Goal: Task Accomplishment & Management: Use online tool/utility

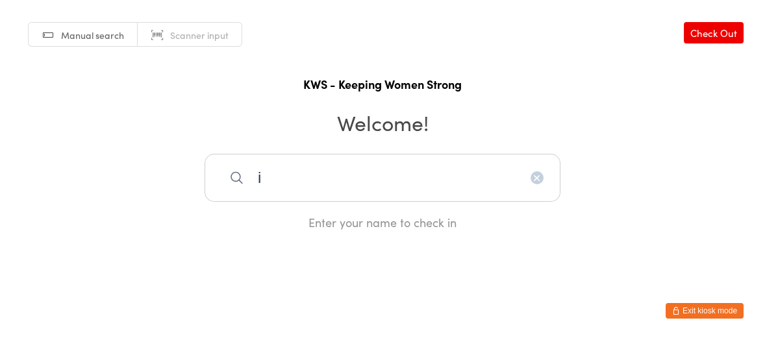
type input "i"
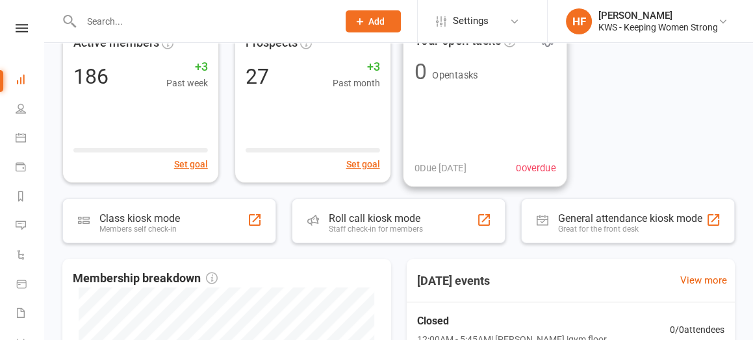
scroll to position [162, 0]
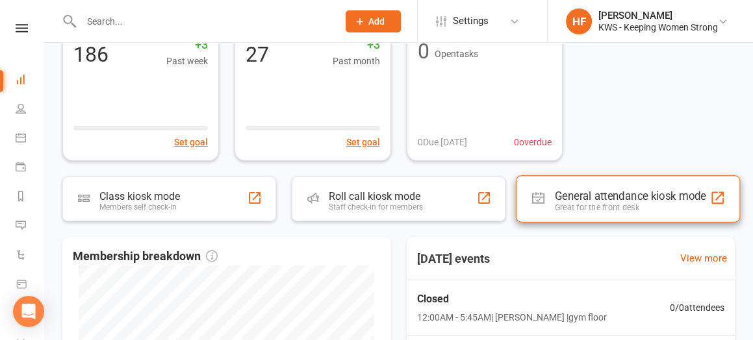
click at [611, 203] on div "Great for the front desk" at bounding box center [630, 208] width 151 height 10
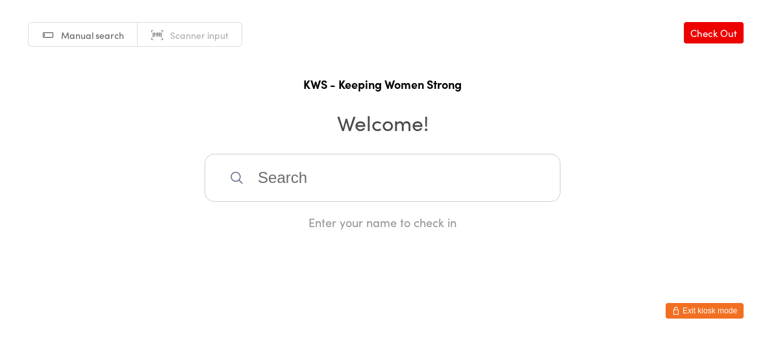
click at [319, 189] on input "search" at bounding box center [383, 178] width 356 height 48
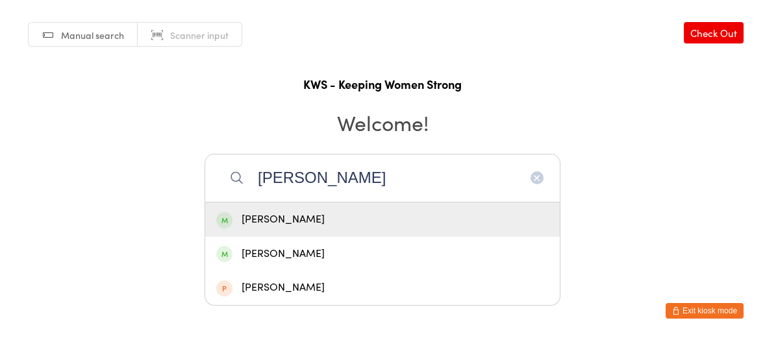
type input "erica M"
click at [281, 222] on div "Erica MacKinnon" at bounding box center [382, 220] width 333 height 18
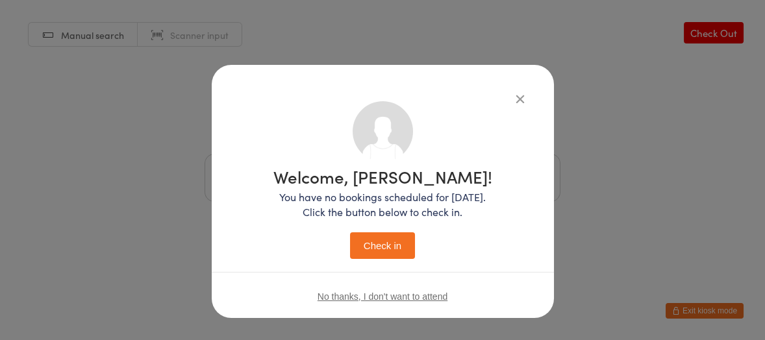
click at [384, 238] on button "Check in" at bounding box center [382, 246] width 65 height 27
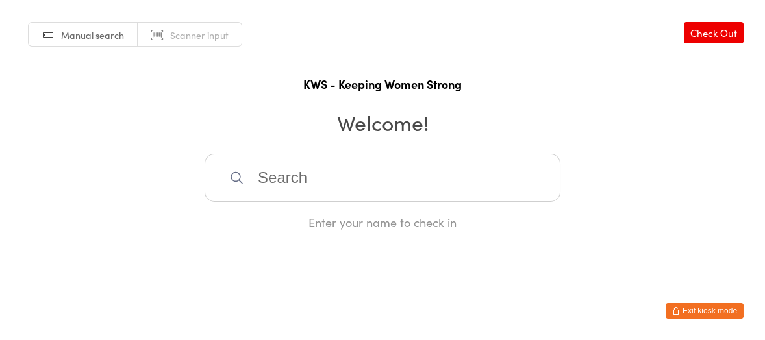
click at [303, 188] on input "search" at bounding box center [383, 178] width 356 height 48
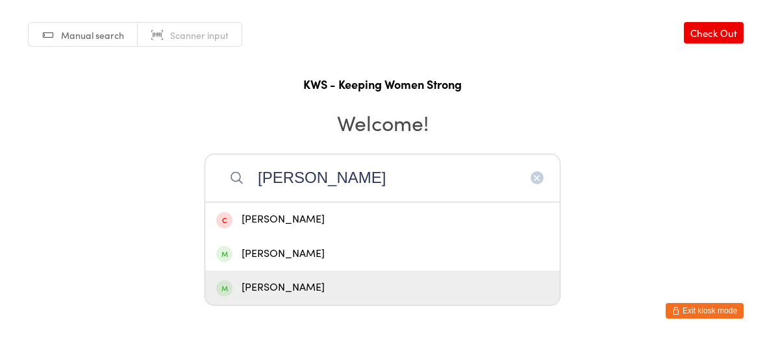
type input "KERR"
click at [290, 287] on div "Kerryl McShane" at bounding box center [382, 288] width 333 height 18
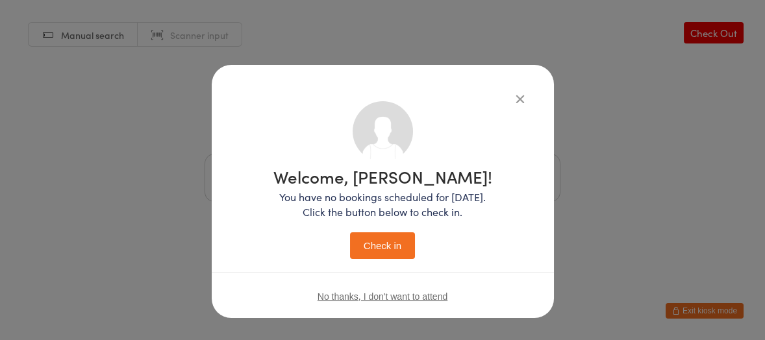
click at [382, 247] on button "Check in" at bounding box center [382, 246] width 65 height 27
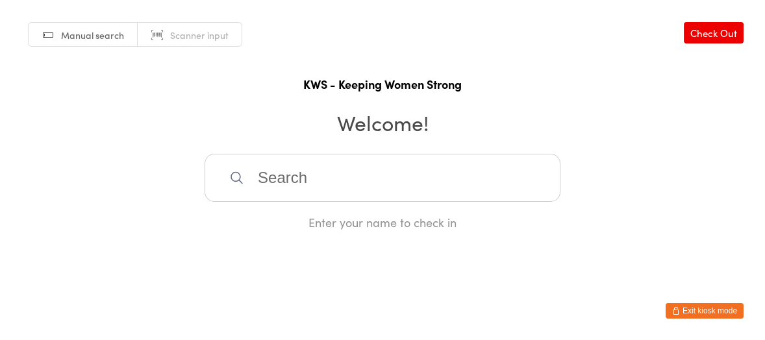
click at [261, 178] on input "search" at bounding box center [383, 178] width 356 height 48
type input "GLORY"
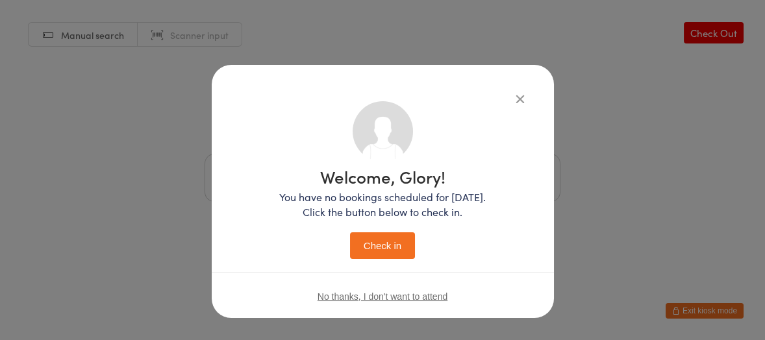
click at [350, 233] on button "Check in" at bounding box center [382, 246] width 65 height 27
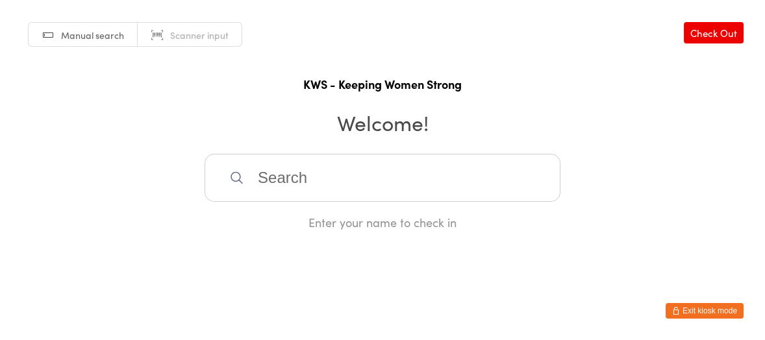
click at [336, 159] on input "search" at bounding box center [383, 178] width 356 height 48
type input "NIR"
click at [284, 211] on div "Nirmala Velusamy" at bounding box center [382, 220] width 333 height 18
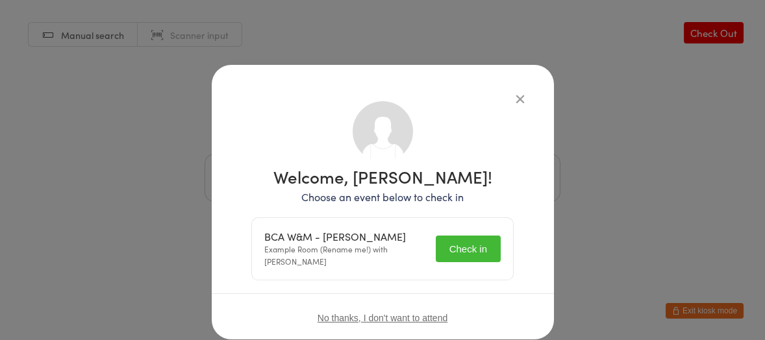
click at [440, 242] on button "Check in" at bounding box center [468, 249] width 65 height 27
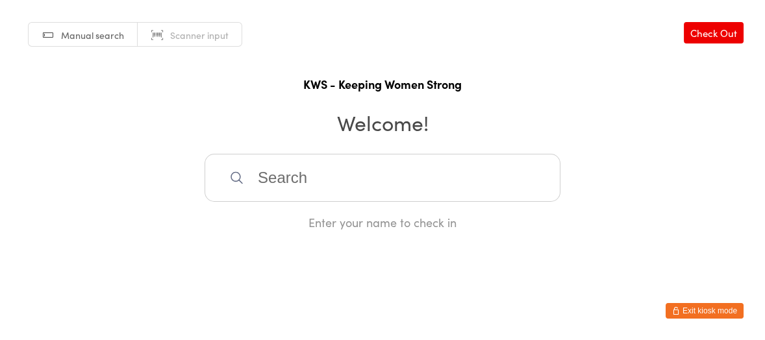
click at [425, 169] on input "search" at bounding box center [383, 178] width 356 height 48
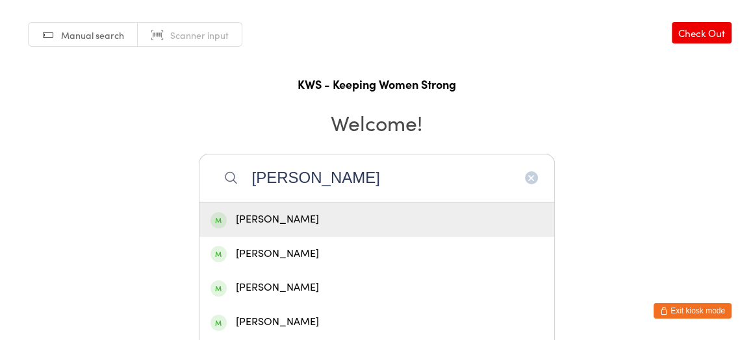
type input "JANET"
click at [263, 222] on div "Janet Box" at bounding box center [376, 220] width 333 height 18
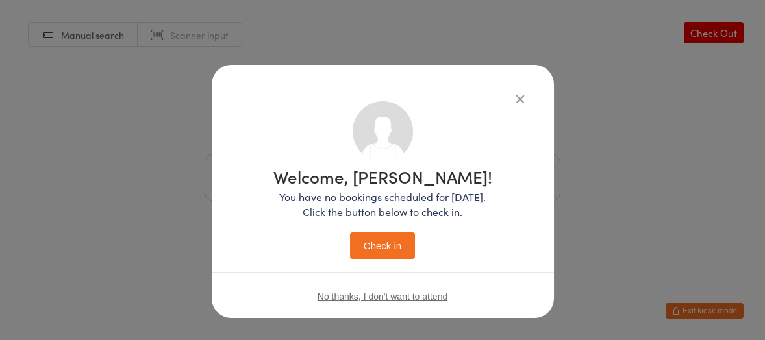
click at [383, 242] on button "Check in" at bounding box center [382, 246] width 65 height 27
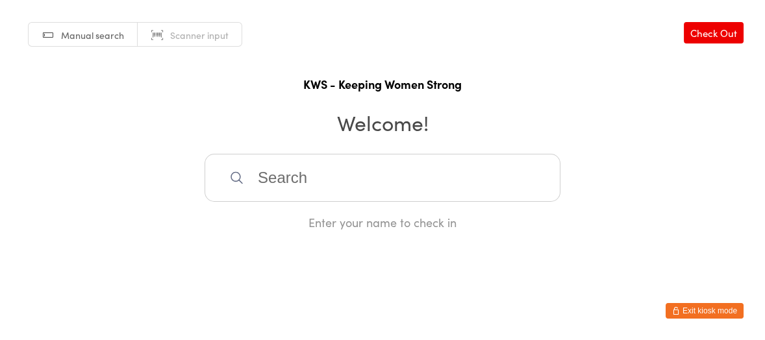
click at [278, 173] on input "search" at bounding box center [383, 178] width 356 height 48
type input "bri"
click at [267, 221] on div "Bridget Collins" at bounding box center [382, 220] width 333 height 18
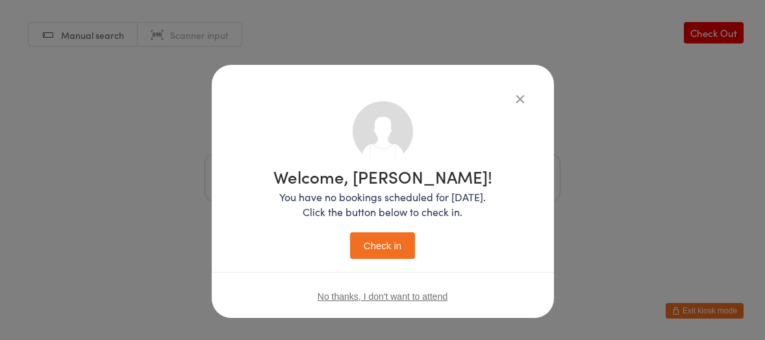
click at [385, 245] on button "Check in" at bounding box center [382, 246] width 65 height 27
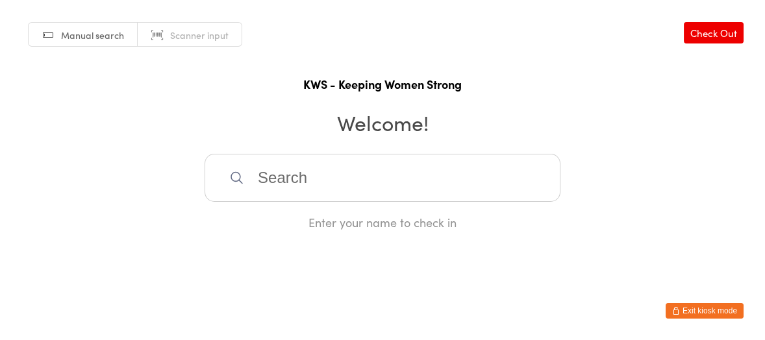
drag, startPoint x: 254, startPoint y: 175, endPoint x: 196, endPoint y: 126, distance: 76.0
click at [256, 179] on input "search" at bounding box center [383, 178] width 356 height 48
type input "lorr"
click at [303, 218] on div "Lorraine McGuire" at bounding box center [382, 220] width 333 height 18
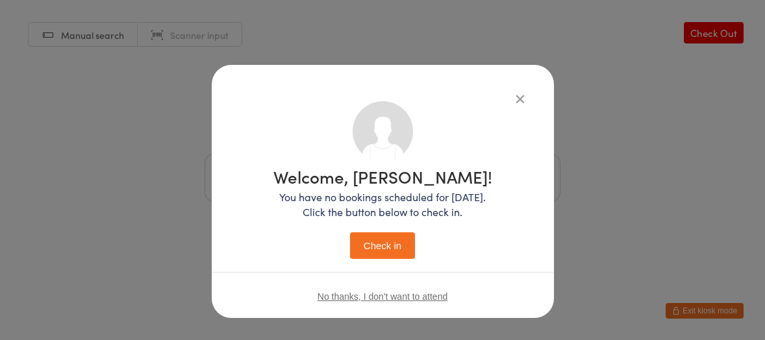
click at [392, 244] on button "Check in" at bounding box center [382, 246] width 65 height 27
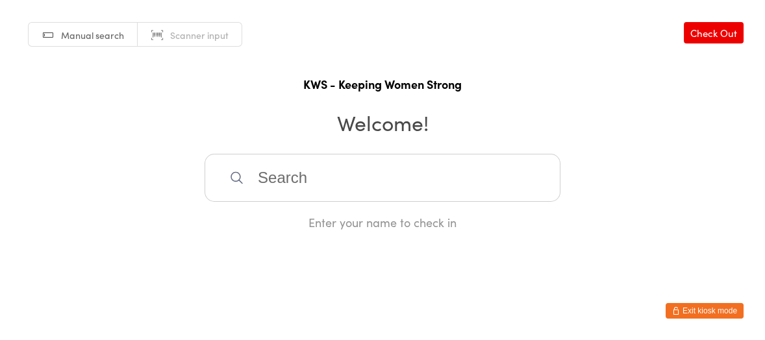
click at [277, 177] on input "search" at bounding box center [383, 178] width 356 height 48
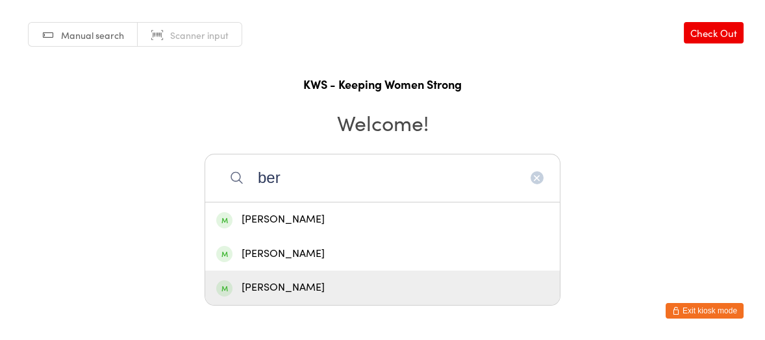
type input "ber"
click at [295, 292] on div "Bernadette Holmes" at bounding box center [382, 288] width 333 height 18
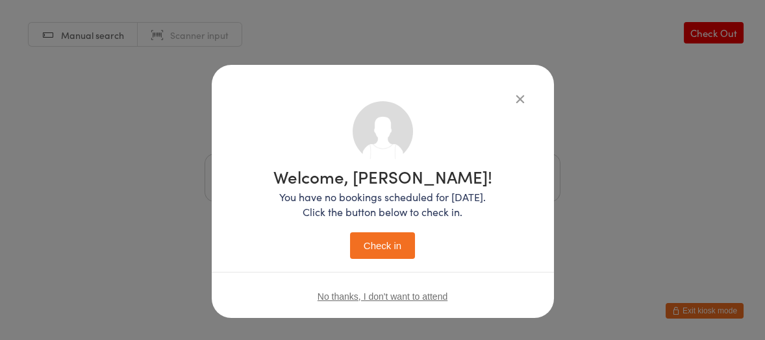
click at [353, 249] on button "Check in" at bounding box center [382, 246] width 65 height 27
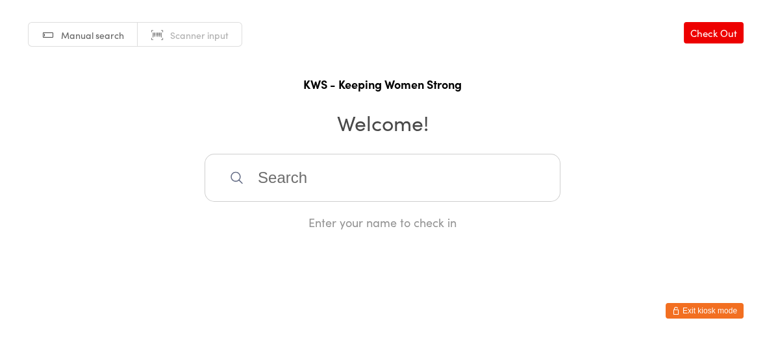
drag, startPoint x: 280, startPoint y: 186, endPoint x: 251, endPoint y: 179, distance: 29.3
click at [281, 185] on input "search" at bounding box center [383, 178] width 356 height 48
type input "gw"
click at [273, 220] on div "Gwyn Shewan" at bounding box center [382, 220] width 333 height 18
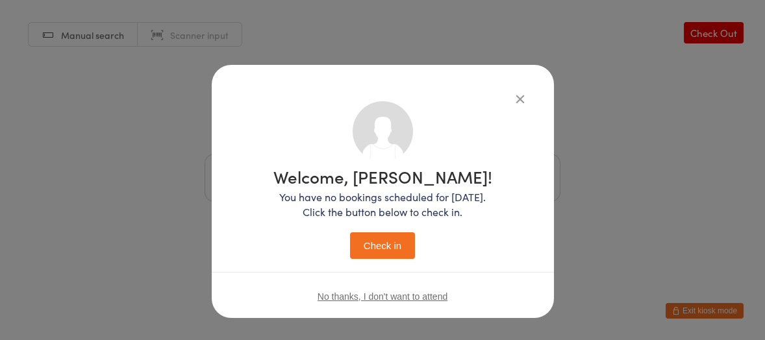
click at [390, 247] on button "Check in" at bounding box center [382, 246] width 65 height 27
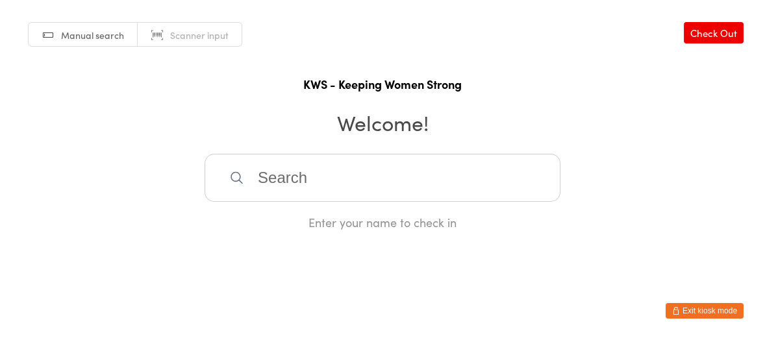
click at [300, 182] on input "search" at bounding box center [383, 178] width 356 height 48
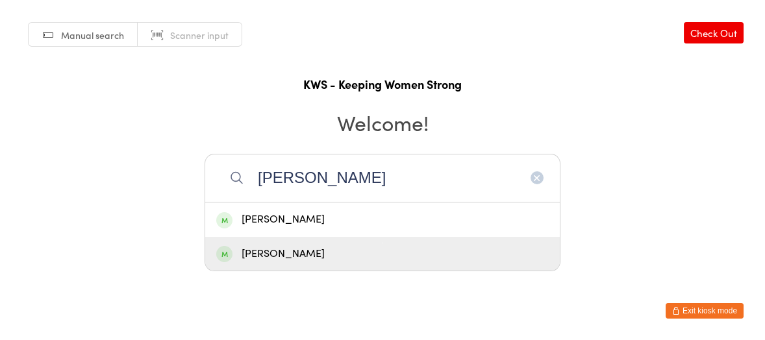
type input "helen f"
click at [277, 254] on div "Helen Fisher" at bounding box center [382, 255] width 333 height 18
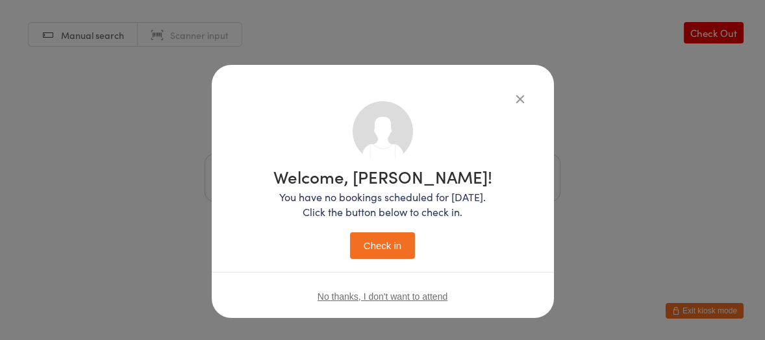
click at [374, 245] on button "Check in" at bounding box center [382, 246] width 65 height 27
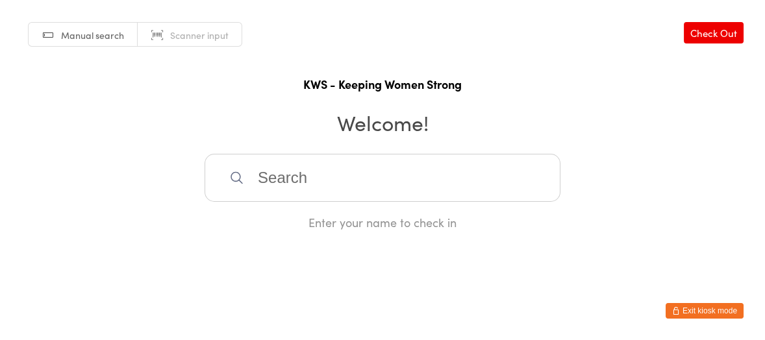
click at [296, 179] on input "search" at bounding box center [383, 178] width 356 height 48
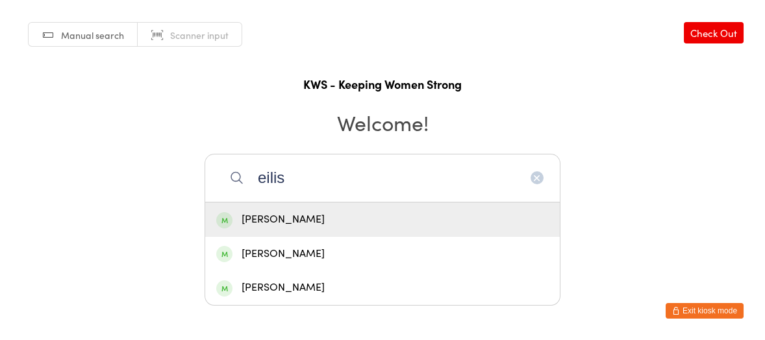
type input "eilis"
click at [279, 220] on div "Eilis Murphy" at bounding box center [382, 220] width 333 height 18
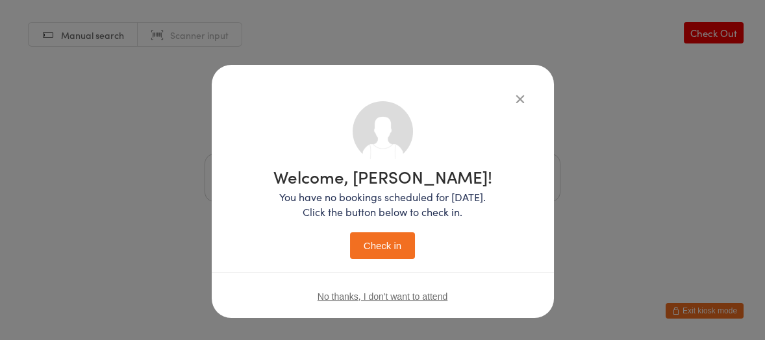
click at [383, 246] on button "Check in" at bounding box center [382, 246] width 65 height 27
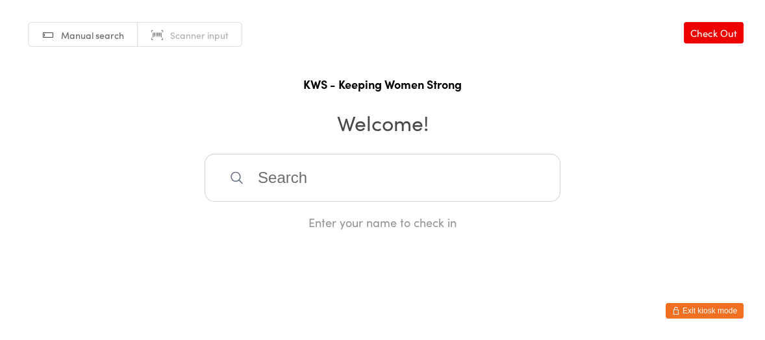
click at [306, 157] on input "search" at bounding box center [383, 178] width 356 height 48
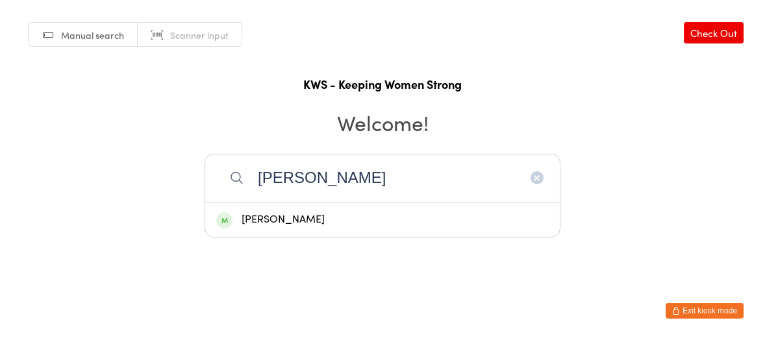
type input "denise"
click at [281, 223] on div "Denise McIvor" at bounding box center [382, 220] width 333 height 18
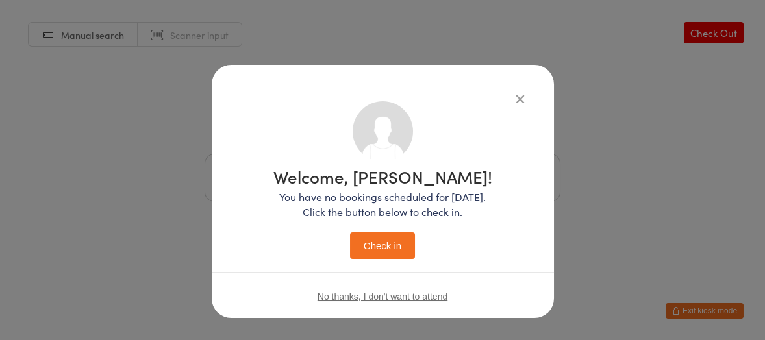
click at [367, 244] on button "Check in" at bounding box center [382, 246] width 65 height 27
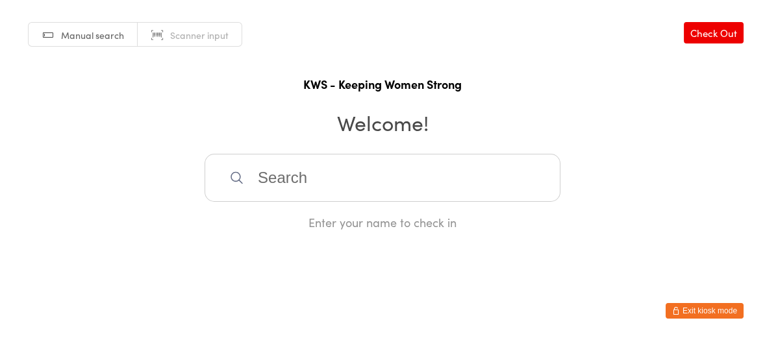
click at [258, 181] on input "search" at bounding box center [383, 178] width 356 height 48
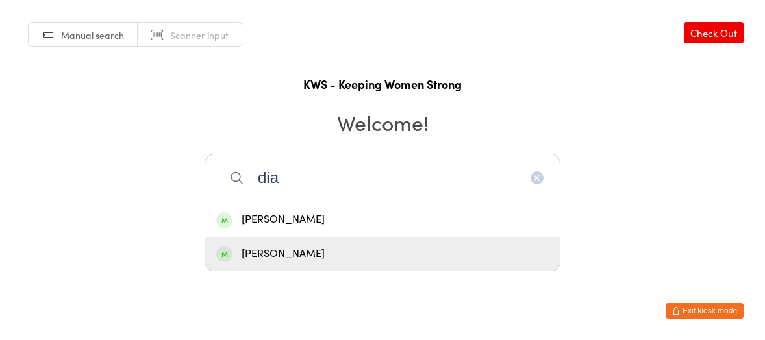
type input "dia"
click at [283, 254] on div "Diane Williams" at bounding box center [382, 255] width 333 height 18
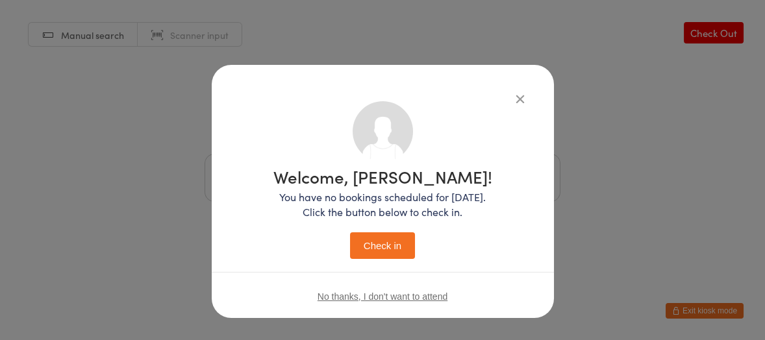
click at [381, 246] on button "Check in" at bounding box center [382, 246] width 65 height 27
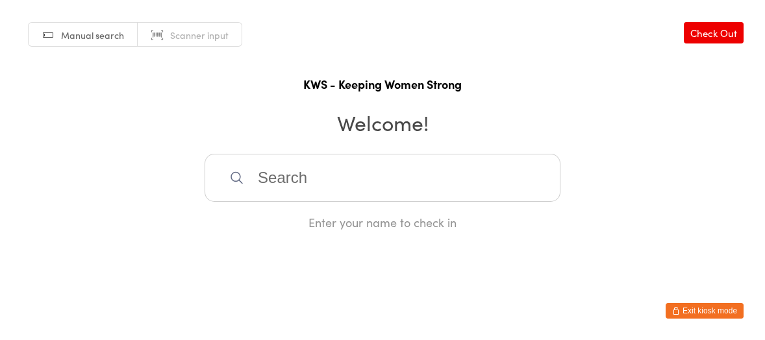
drag, startPoint x: 251, startPoint y: 173, endPoint x: 381, endPoint y: 168, distance: 130.0
click at [324, 173] on input "search" at bounding box center [383, 178] width 356 height 48
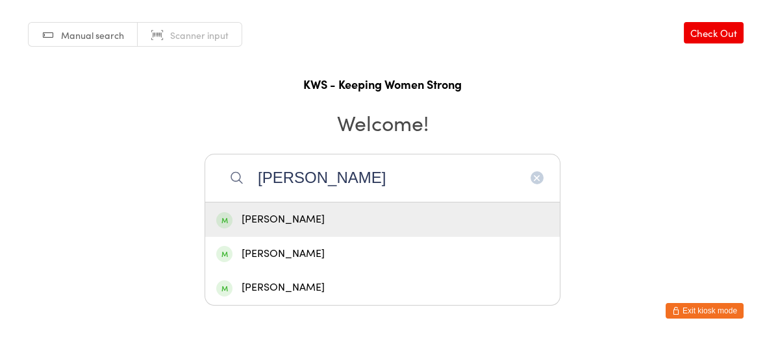
type input "Faye"
click at [261, 220] on div "Faye Thurley" at bounding box center [382, 220] width 333 height 18
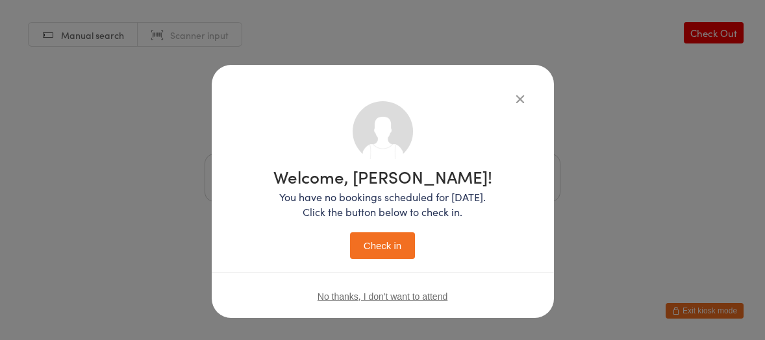
click at [379, 244] on button "Check in" at bounding box center [382, 246] width 65 height 27
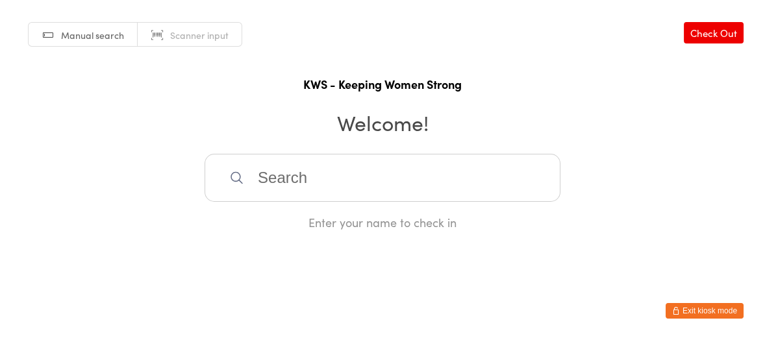
click at [273, 183] on input "search" at bounding box center [383, 178] width 356 height 48
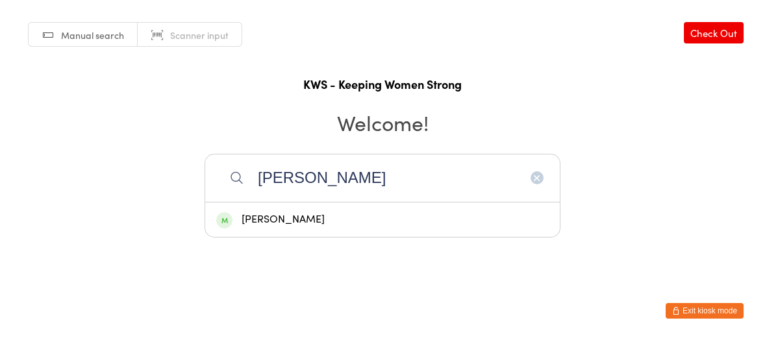
type input "ruth"
click at [285, 222] on div "Ruth Bonallack" at bounding box center [382, 220] width 333 height 18
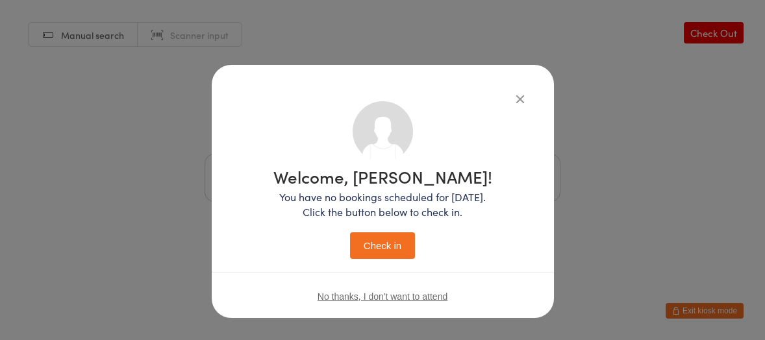
click at [373, 240] on button "Check in" at bounding box center [382, 246] width 65 height 27
